Goal: Find specific page/section: Find specific page/section

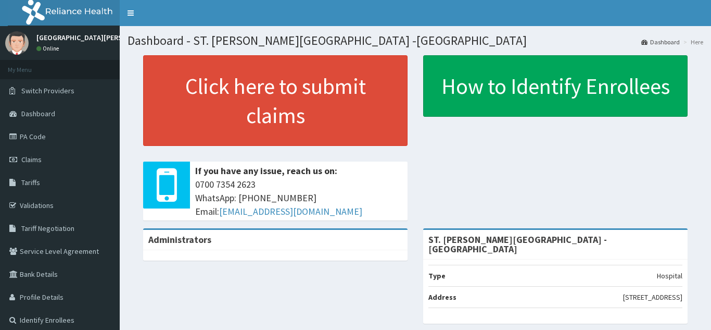
click at [51, 184] on link "Tariffs" at bounding box center [60, 182] width 120 height 23
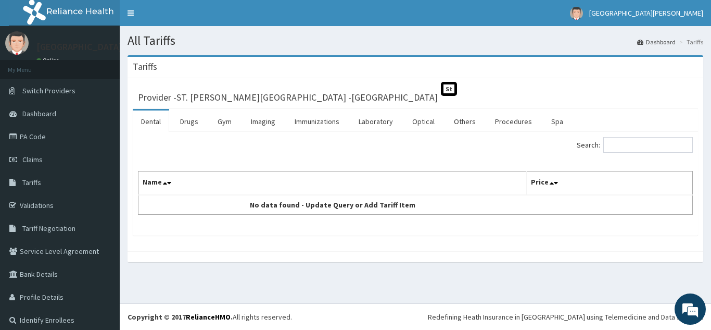
click at [652, 41] on link "Dashboard" at bounding box center [656, 41] width 39 height 9
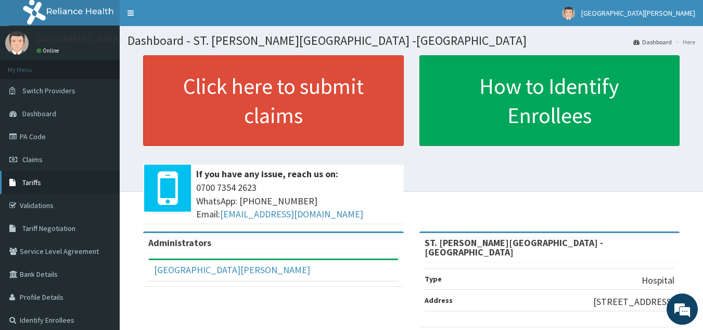
click at [39, 185] on span "Tariffs" at bounding box center [31, 182] width 19 height 9
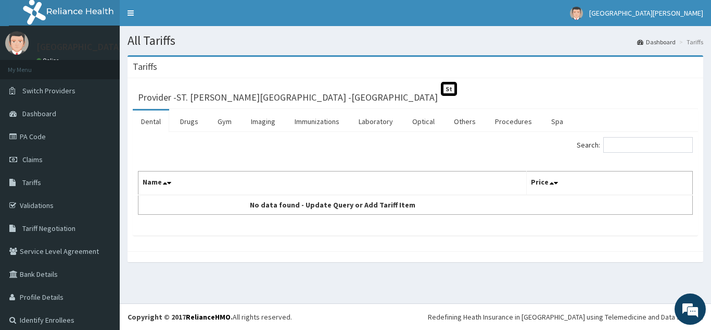
click at [441, 90] on span "St" at bounding box center [449, 89] width 16 height 14
click at [690, 44] on li "Tariffs" at bounding box center [690, 41] width 27 height 9
click at [195, 124] on link "Drugs" at bounding box center [189, 121] width 35 height 22
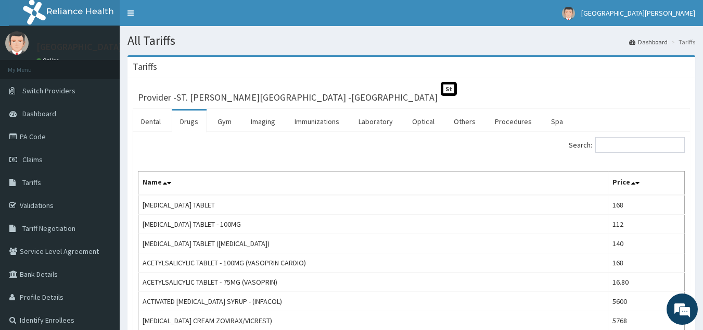
click at [441, 93] on span "St" at bounding box center [449, 89] width 16 height 14
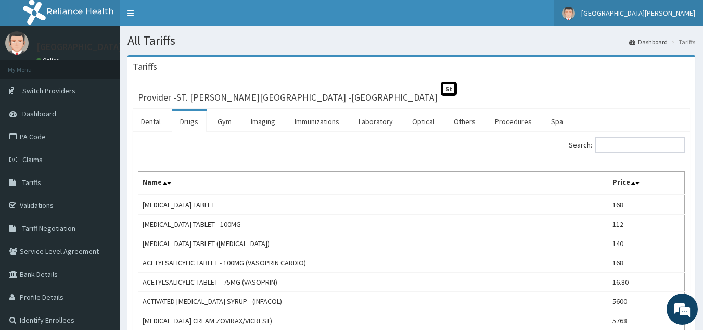
click at [648, 9] on span "[GEOGRAPHIC_DATA][PERSON_NAME]" at bounding box center [639, 12] width 114 height 9
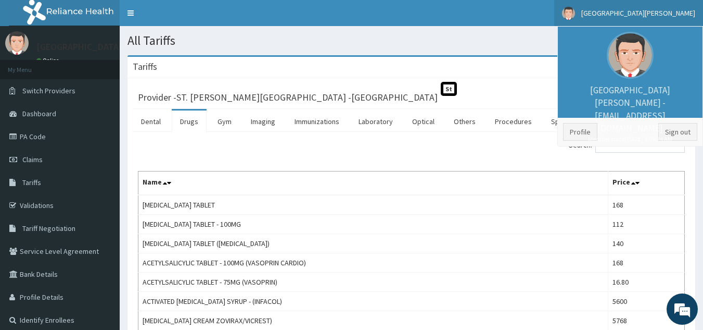
click at [471, 76] on div "Tariffs" at bounding box center [412, 67] width 568 height 21
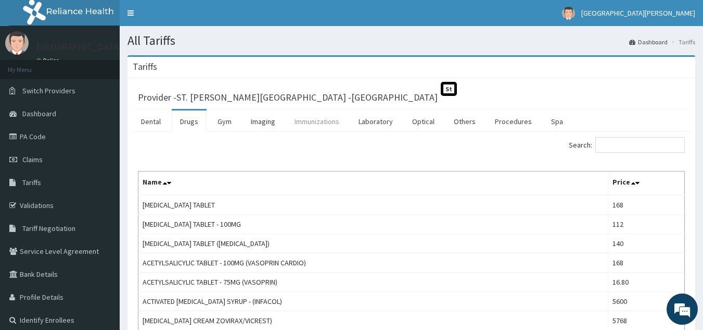
click at [333, 123] on link "Immunizations" at bounding box center [316, 121] width 61 height 22
